Goal: Transaction & Acquisition: Purchase product/service

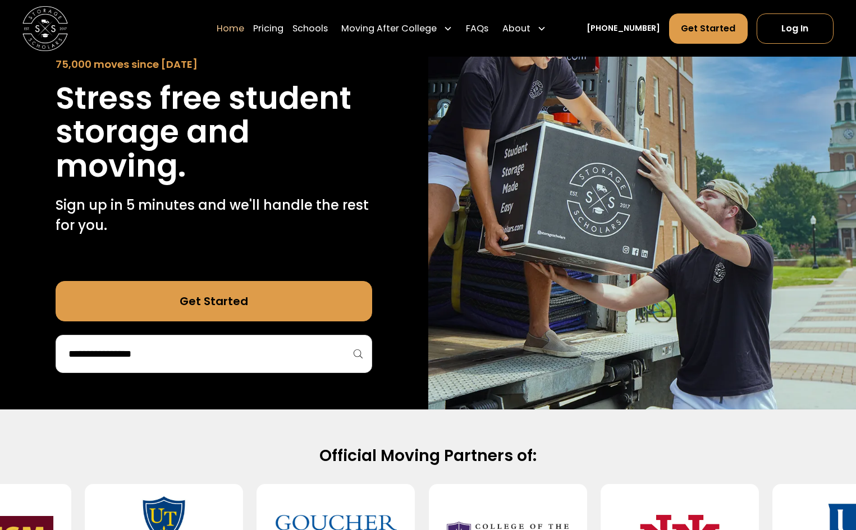
scroll to position [112, 0]
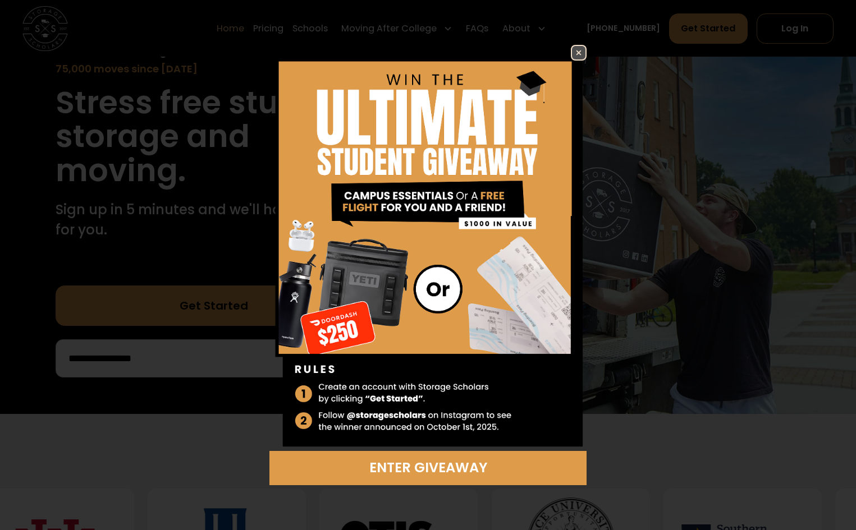
click at [59, 48] on img at bounding box center [578, 52] width 13 height 13
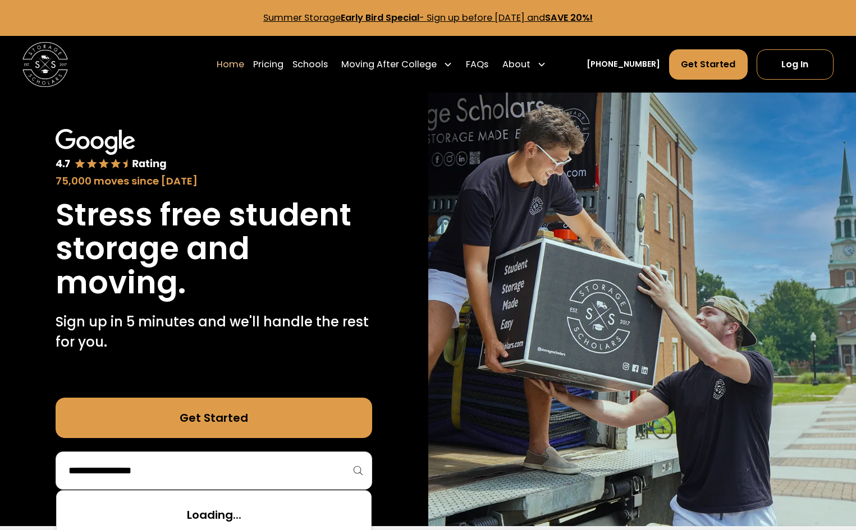
click at [198, 475] on input "search" at bounding box center [213, 470] width 293 height 19
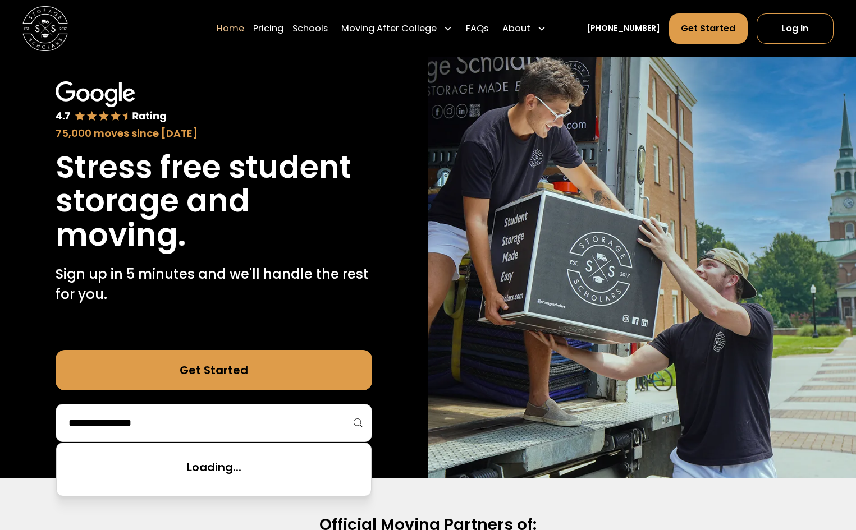
scroll to position [168, 0]
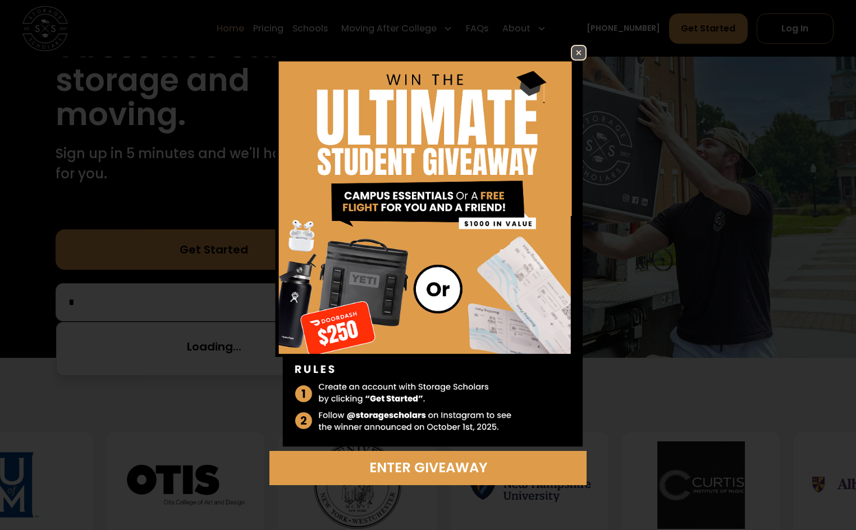
click at [576, 54] on img at bounding box center [578, 52] width 13 height 13
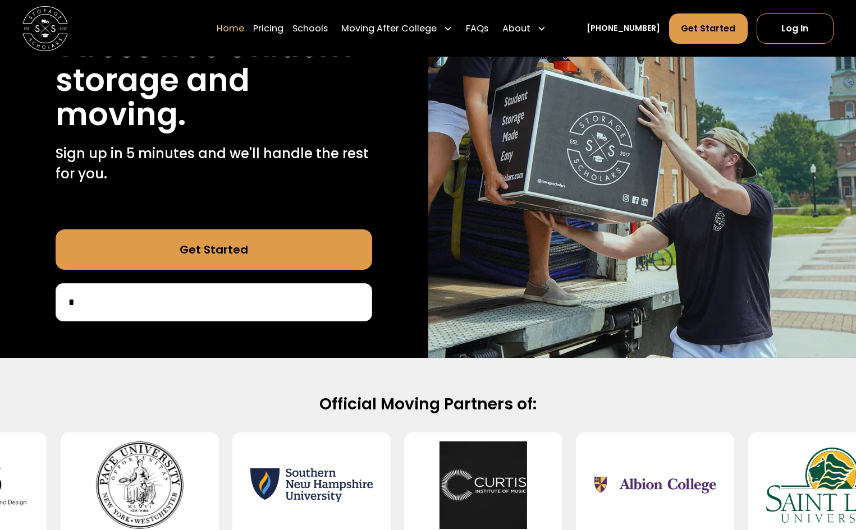
click at [193, 296] on input "*" at bounding box center [213, 302] width 293 height 19
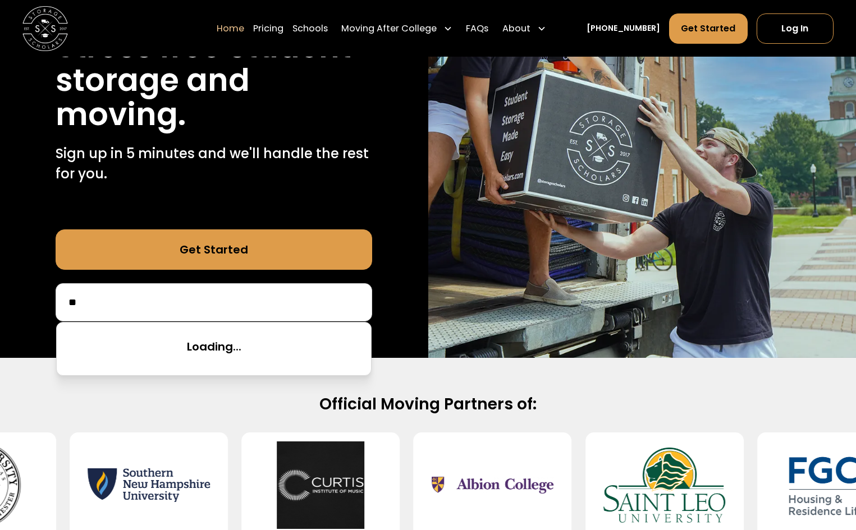
scroll to position [449, 0]
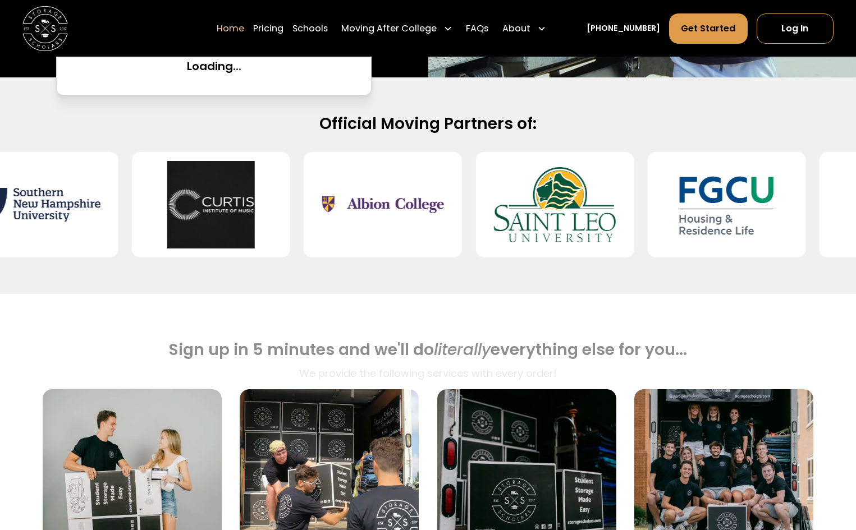
click at [401, 232] on img at bounding box center [383, 205] width 122 height 88
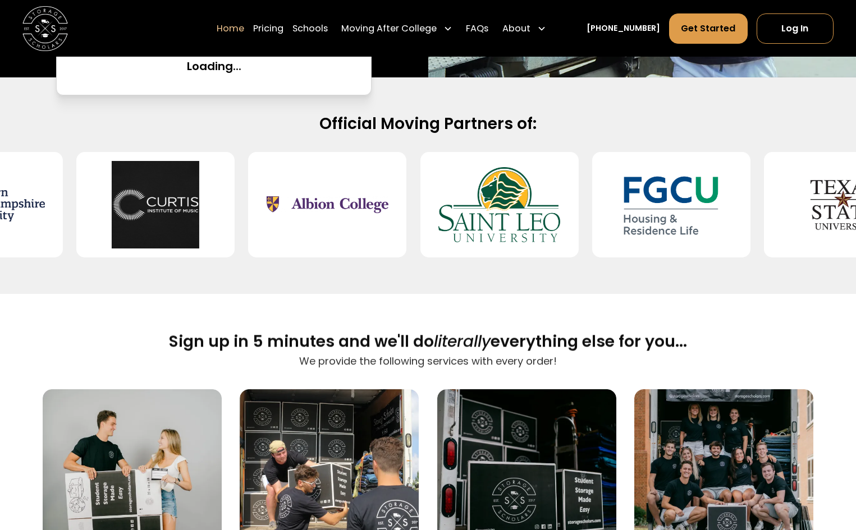
click at [313, 177] on img at bounding box center [327, 205] width 122 height 88
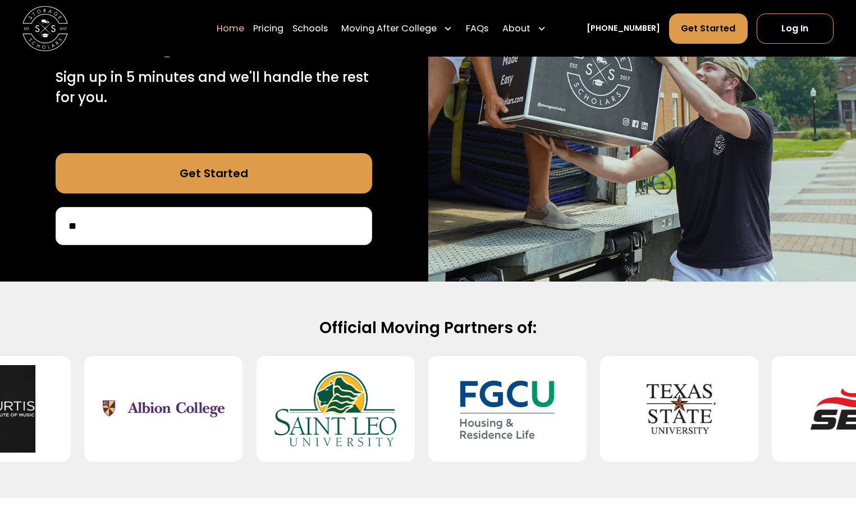
scroll to position [224, 0]
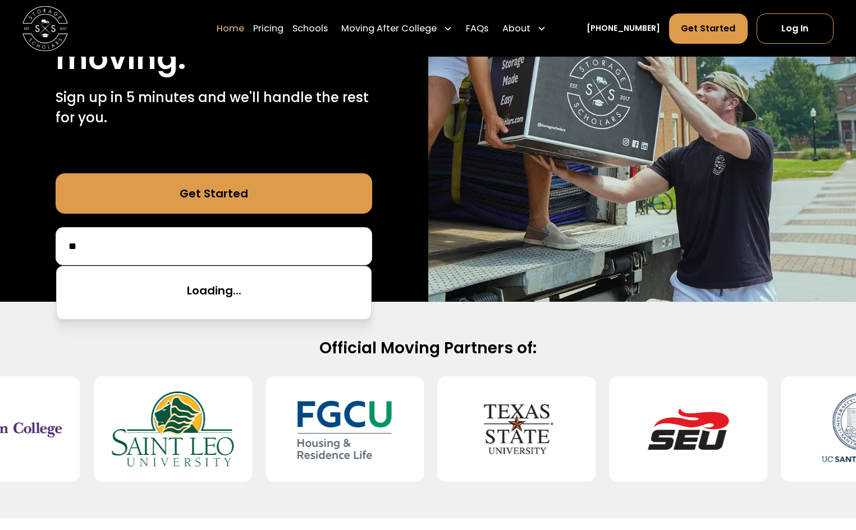
drag, startPoint x: -10, startPoint y: 236, endPoint x: 13, endPoint y: 244, distance: 23.8
click at [0, 242] on html "Enter Giveaway Summer Storage Early Bird Special - Sign up before October 1st, …" at bounding box center [428, 41] width 856 height 530
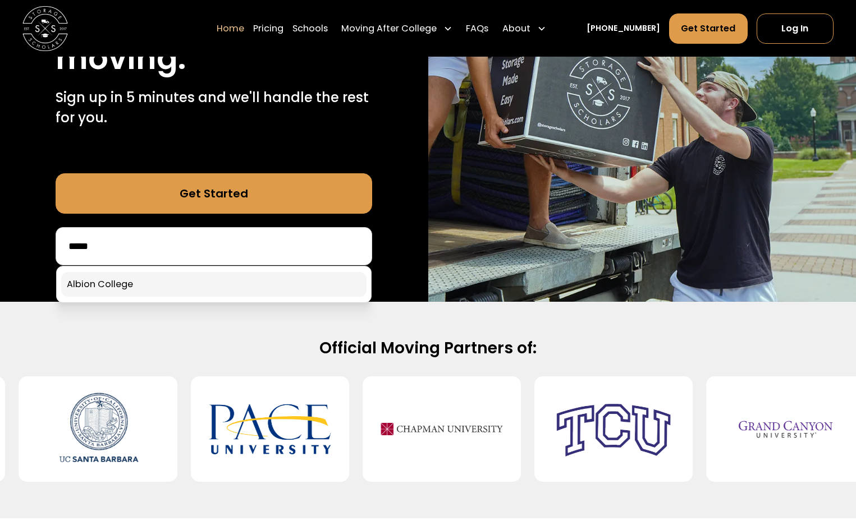
type input "*****"
click at [108, 286] on link at bounding box center [213, 284] width 305 height 25
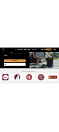
scroll to position [296, 0]
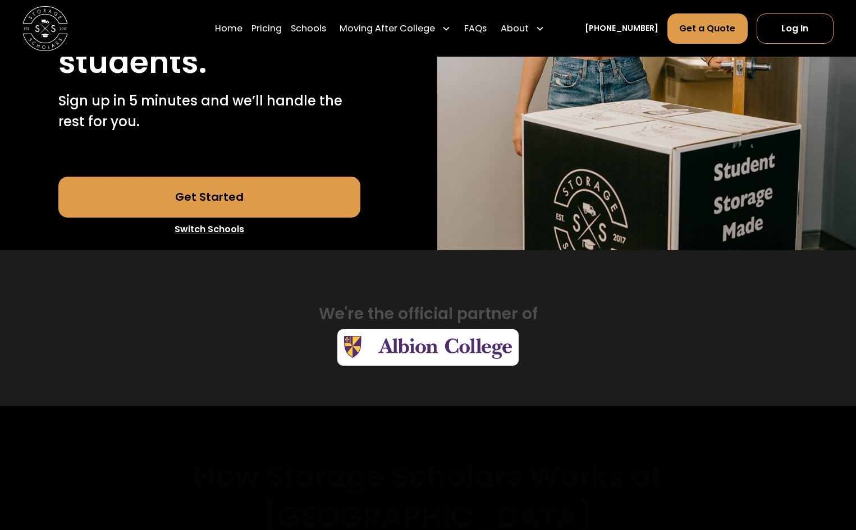
scroll to position [281, 0]
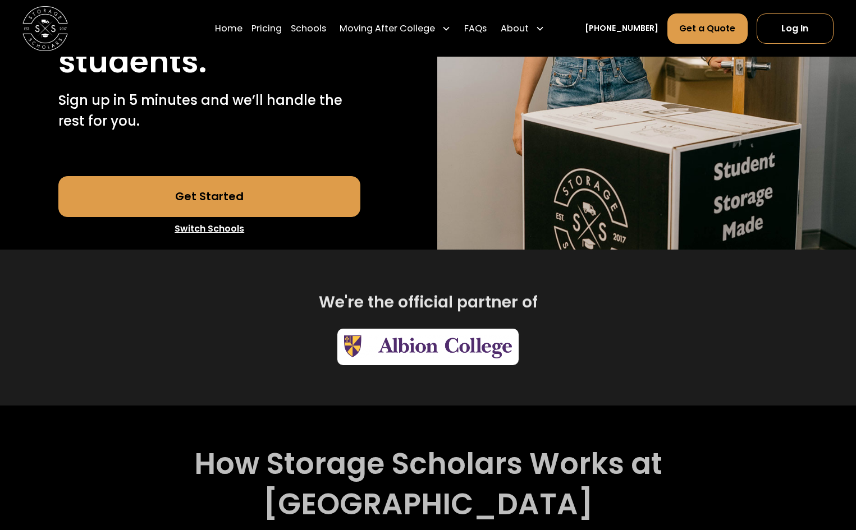
click at [259, 180] on link "Get Started" at bounding box center [208, 196] width 301 height 40
